Goal: Task Accomplishment & Management: Manage account settings

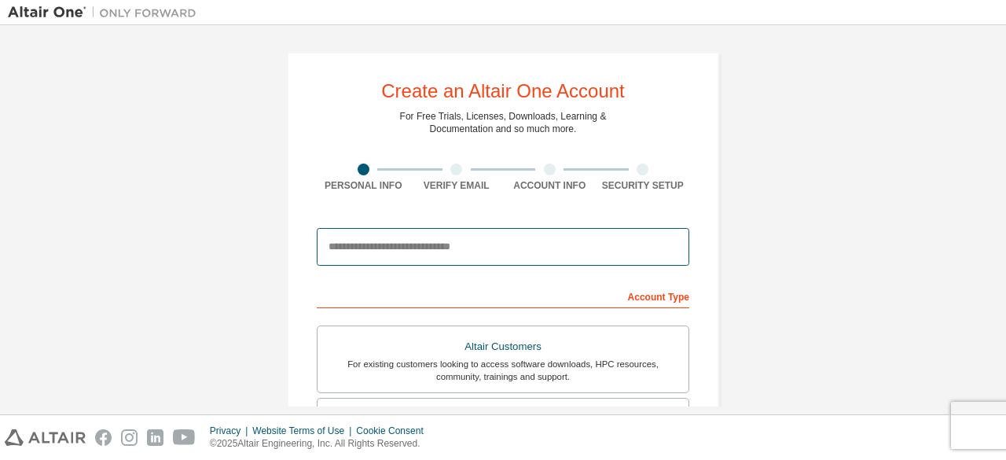
click at [385, 234] on input "email" at bounding box center [503, 247] width 373 height 38
type input "**********"
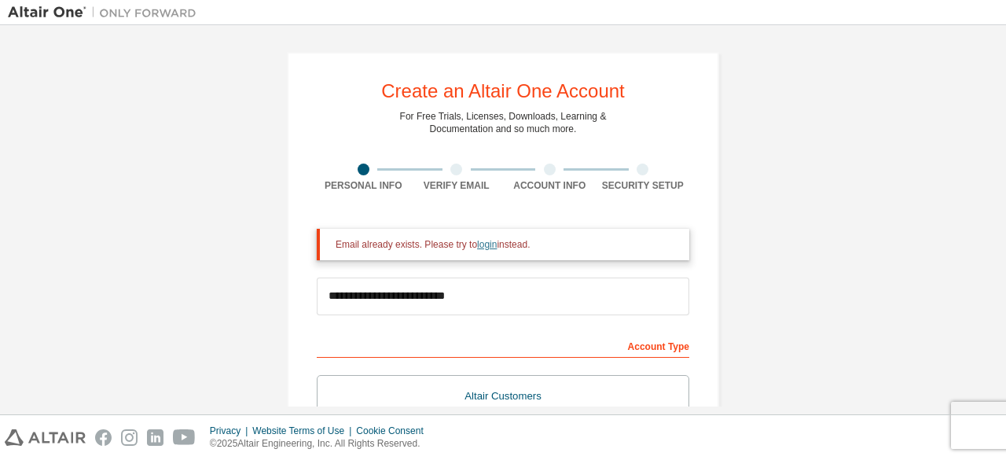
click at [483, 241] on link "login" at bounding box center [487, 244] width 20 height 11
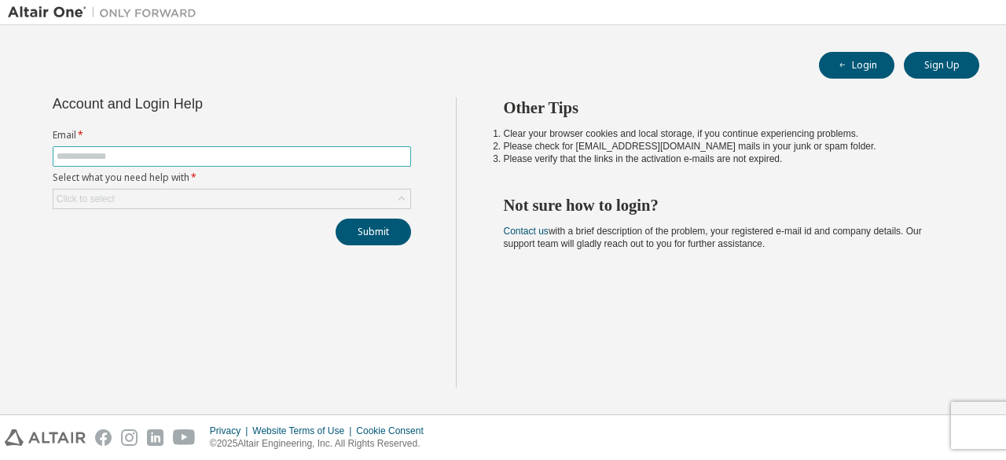
click at [200, 148] on span at bounding box center [232, 156] width 358 height 20
click at [193, 152] on input "text" at bounding box center [232, 156] width 351 height 13
type input "**********"
click at [405, 198] on icon at bounding box center [402, 199] width 16 height 16
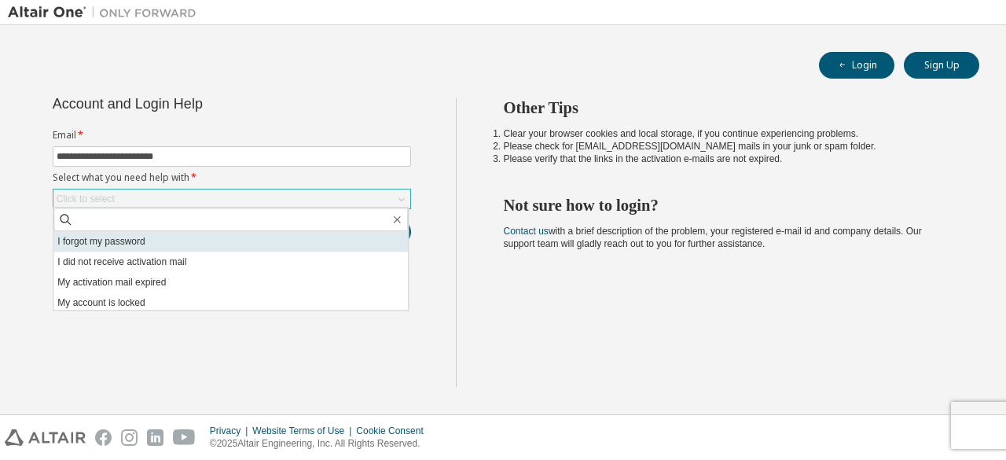
click at [138, 244] on li "I forgot my password" at bounding box center [230, 241] width 354 height 20
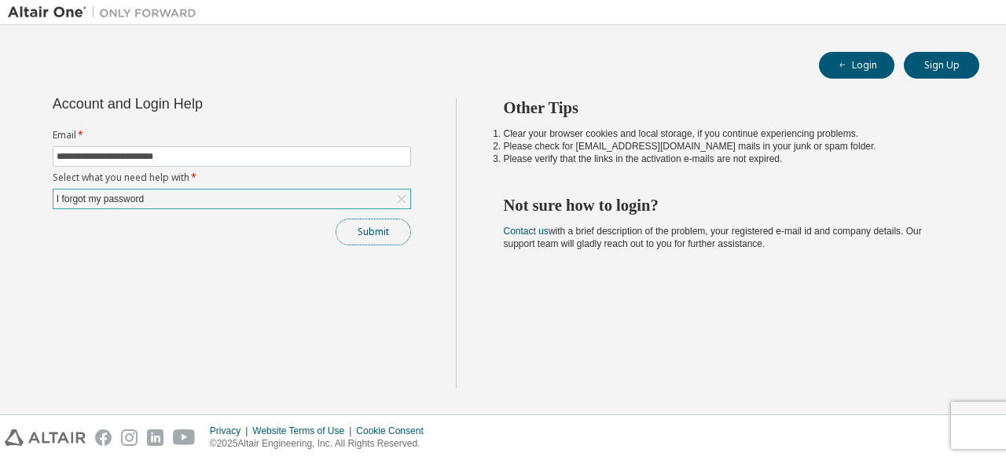
click at [377, 229] on button "Submit" at bounding box center [373, 232] width 75 height 27
click at [813, 348] on div "Other Tips Clear your browser cookies and local storage, if you continue experi…" at bounding box center [727, 242] width 543 height 290
click at [380, 224] on button "Submit" at bounding box center [373, 232] width 75 height 27
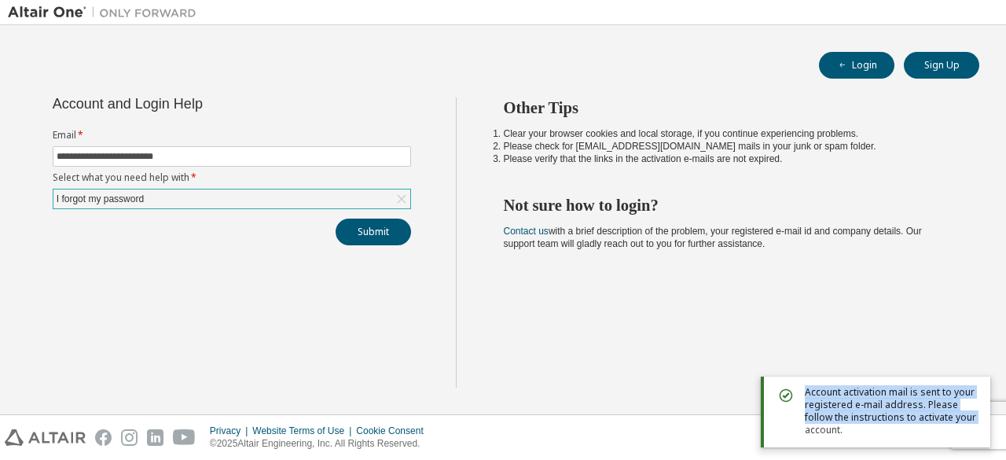
click at [781, 430] on div "Account activation mail is sent to your registered e-mail address. Please follo…" at bounding box center [876, 412] width 230 height 71
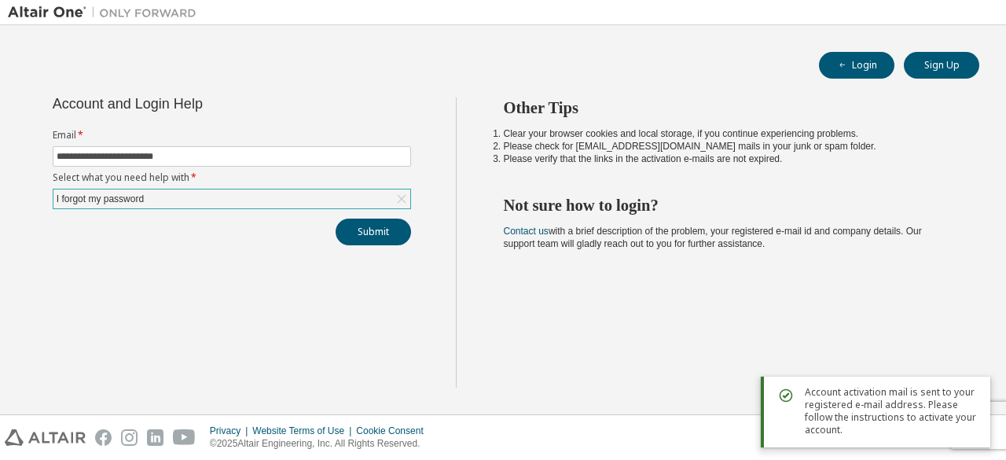
click at [857, 434] on div "Account activation mail is sent to your registered e-mail address. Please follo…" at bounding box center [876, 412] width 230 height 71
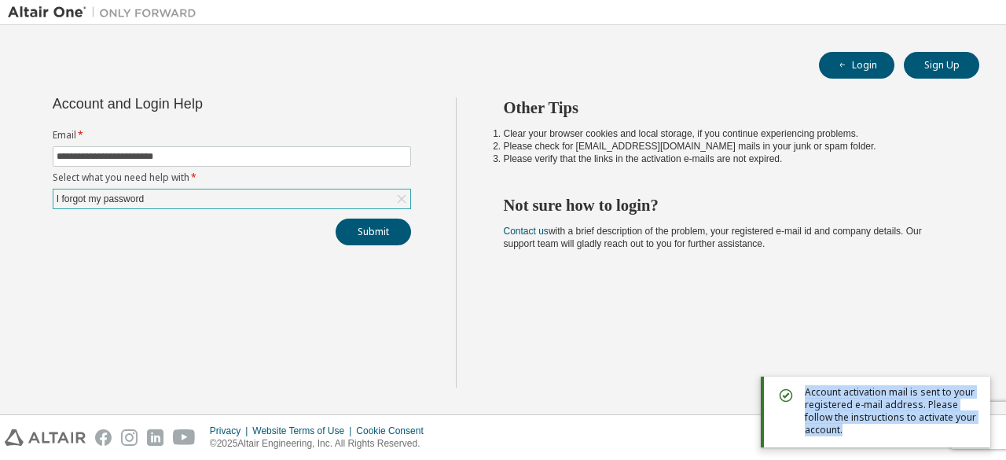
drag, startPoint x: 854, startPoint y: 432, endPoint x: 803, endPoint y: 397, distance: 61.7
click at [803, 397] on div "Account activation mail is sent to your registered e-mail address. Please follo…" at bounding box center [876, 412] width 230 height 71
